Goal: Information Seeking & Learning: Check status

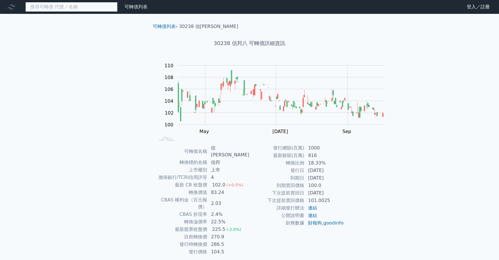
click at [69, 12] on input at bounding box center [71, 7] width 92 height 10
type input "ㄉˊ"
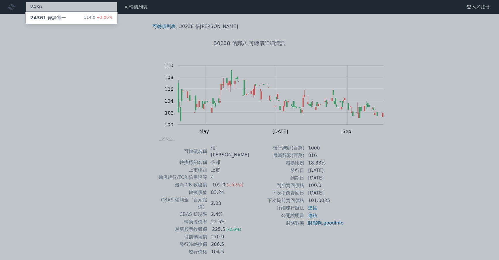
type input "2436"
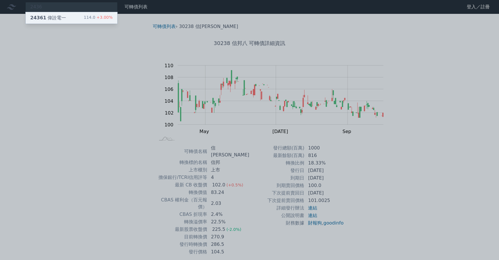
click at [66, 21] on div "24361 偉詮電一" at bounding box center [48, 17] width 36 height 7
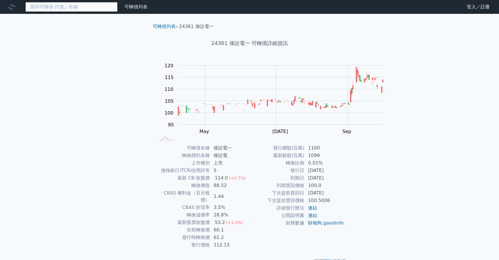
click at [86, 8] on input at bounding box center [71, 7] width 92 height 10
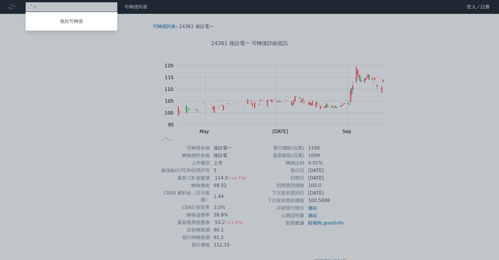
type input "ˇ"
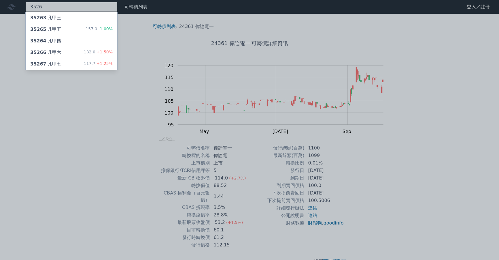
type input "3526"
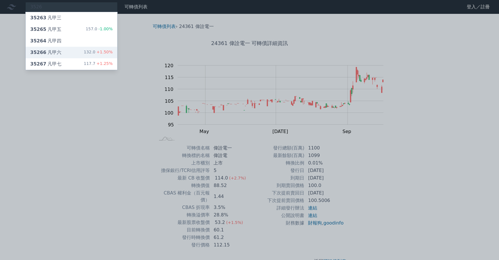
click at [85, 58] on div "35266 凡甲六 132.0 +1.50%" at bounding box center [72, 53] width 92 height 12
click at [61, 67] on div "35267 凡甲七" at bounding box center [45, 63] width 31 height 7
click at [113, 33] on div "157.0 -1.00%" at bounding box center [99, 29] width 27 height 7
click at [75, 58] on div "35266 凡甲六 132.0 +1.50%" at bounding box center [72, 53] width 92 height 12
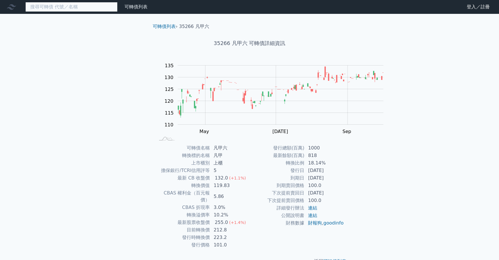
click at [82, 12] on input at bounding box center [71, 7] width 92 height 10
type input "ˇ"
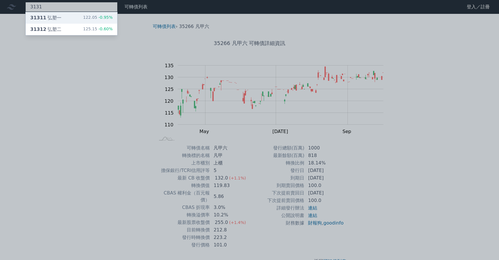
type input "3131"
click at [85, 19] on div "31311 弘塑一 122.05 -0.95%" at bounding box center [72, 18] width 92 height 12
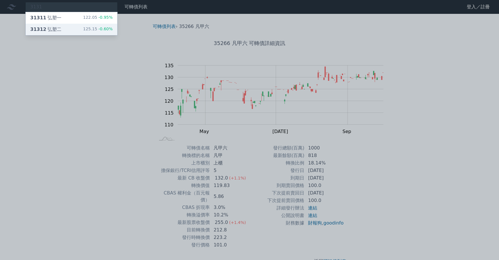
click at [61, 33] on div "31312 弘塑二" at bounding box center [45, 29] width 31 height 7
